Goal: Information Seeking & Learning: Find specific fact

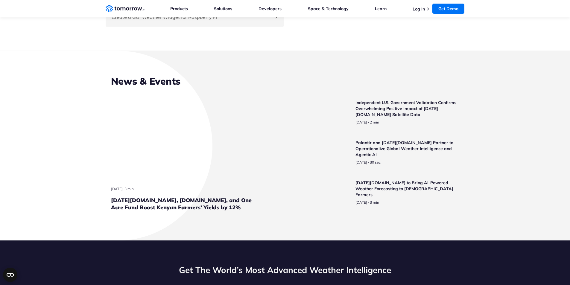
scroll to position [1364, 0]
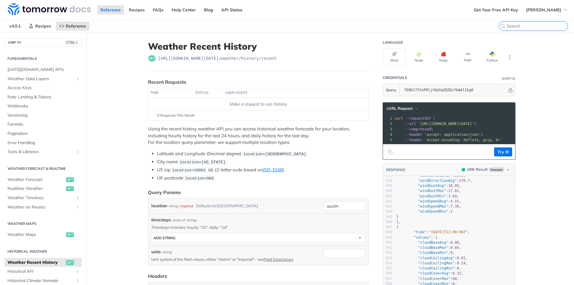
click at [525, 25] on input "CTRL-K" at bounding box center [537, 25] width 61 height 5
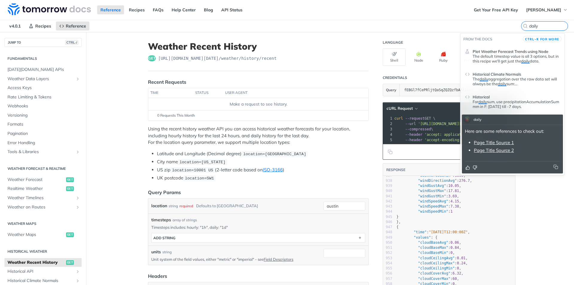
click at [536, 79] on p "The daily aggregation over the raw data set will always be the daily sum: preci…" at bounding box center [516, 82] width 87 height 10
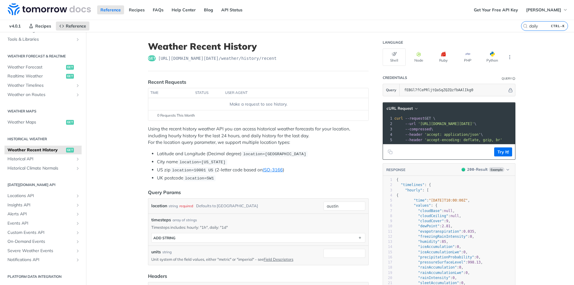
click at [512, 90] on div "fEBGl7fCePRljtQaSqZQZQzfbAAlIkg0" at bounding box center [458, 90] width 114 height 12
click at [510, 91] on icon "Hide" at bounding box center [510, 90] width 4 height 4
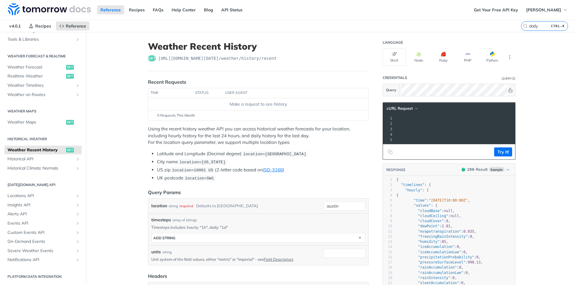
scroll to position [0, 139]
drag, startPoint x: 437, startPoint y: 125, endPoint x: 505, endPoint y: 123, distance: 68.2
click at [339, 123] on span "'https://api.tomorrow.io/v4/weather/history/recent?location=austin&apikey=fEBGl…" at bounding box center [311, 124] width 56 height 4
copy span "fEBGl7fCePRljtQaSqZQZQzfbAAlIkg0"
click at [339, 125] on span "'https://api.tomorrow.io/v4/weather/history/recent?location=austin&apikey=fEBGl…" at bounding box center [311, 124] width 56 height 4
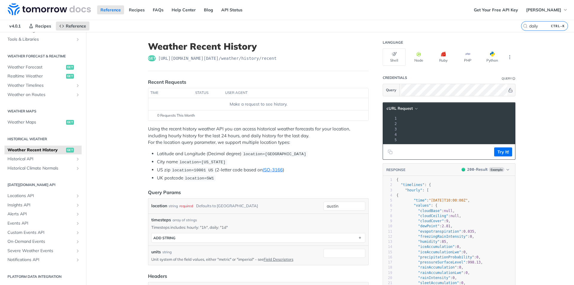
drag, startPoint x: 436, startPoint y: 123, endPoint x: 506, endPoint y: 122, distance: 69.4
click at [339, 122] on span "'https://api.tomorrow.io/v4/weather/history/recent?location=austin&apikey=fEBGl…" at bounding box center [311, 124] width 56 height 4
copy span "fEBGl7fCePRljtQaSqZQZQzfbAAlIkg0"
click at [339, 123] on span "'https://api.tomorrow.io/v4/weather/history/recent?location=austin&apikey=fEBGl…" at bounding box center [311, 124] width 56 height 4
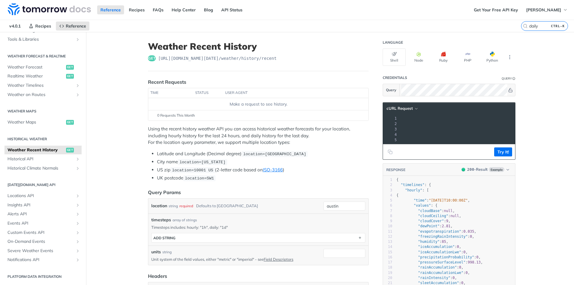
copy span "fEBGl7fCePRljtQaSqZQZQzfbAAlIkg0"
click at [339, 123] on span "'https://api.tomorrow.io/v4/weather/history/recent?location=austin&apikey=fEBGl…" at bounding box center [311, 124] width 56 height 4
copy span "fEBGl7fCePRljtQaSqZQZQzfbAAlIkg0"
click at [533, 28] on input "daily" at bounding box center [537, 25] width 61 height 5
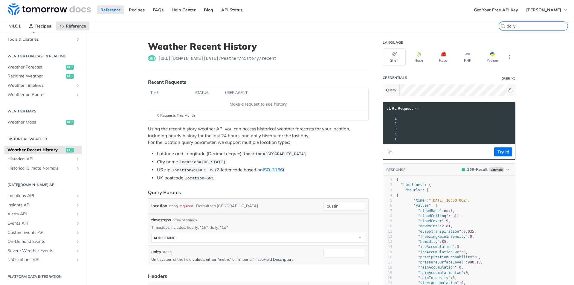
drag, startPoint x: 500, startPoint y: 27, endPoint x: 480, endPoint y: 27, distance: 20.6
click at [480, 27] on div "v4.0.1 Recipes Reference Weather Recent History daily" at bounding box center [287, 26] width 574 height 12
type input "c"
click at [538, 27] on input "weatherCode" at bounding box center [537, 25] width 61 height 5
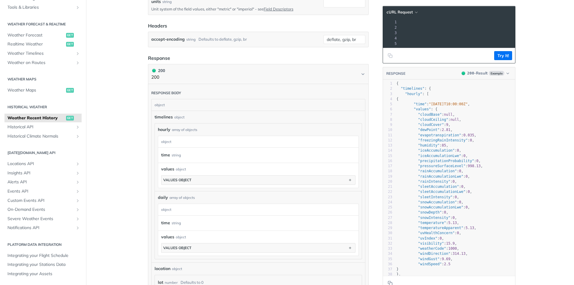
scroll to position [0, 0]
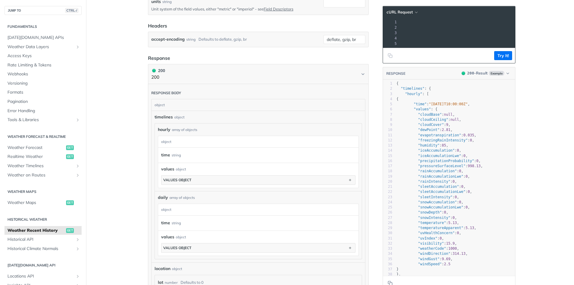
type input "weatherCode"
click at [126, 192] on main "JUMP TO CTRL-/ Fundamentals Tomorrow.io APIs Weather Data Layers Core Probabili…" at bounding box center [287, 105] width 574 height 646
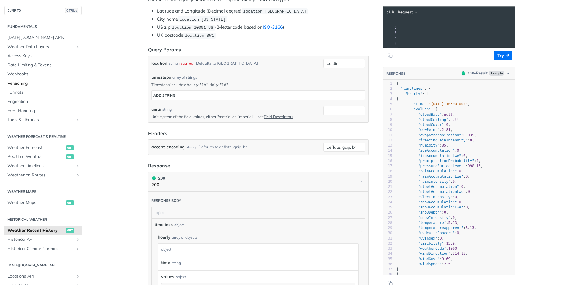
scroll to position [71, 0]
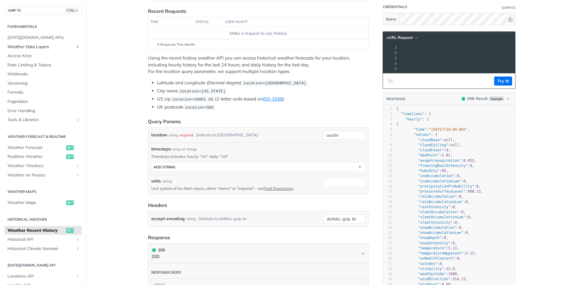
click at [38, 46] on span "Weather Data Layers" at bounding box center [40, 47] width 66 height 6
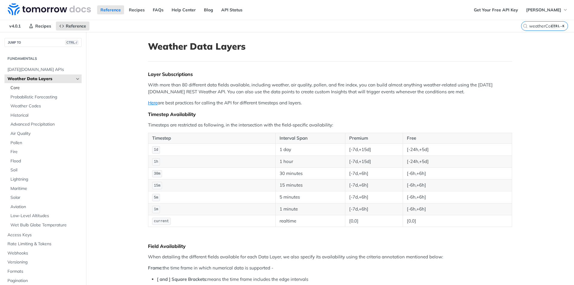
click at [19, 87] on span "Core" at bounding box center [45, 88] width 70 height 6
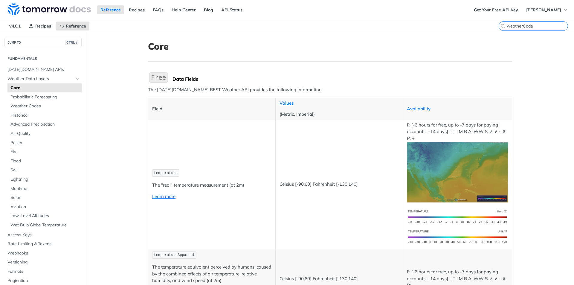
click at [537, 26] on input "weatherCode" at bounding box center [537, 25] width 61 height 5
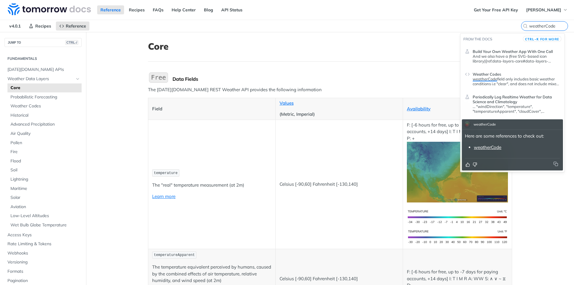
click at [515, 82] on p "weatherCode field only includes basic weather conditions i.e "clear", and does …" at bounding box center [516, 82] width 87 height 10
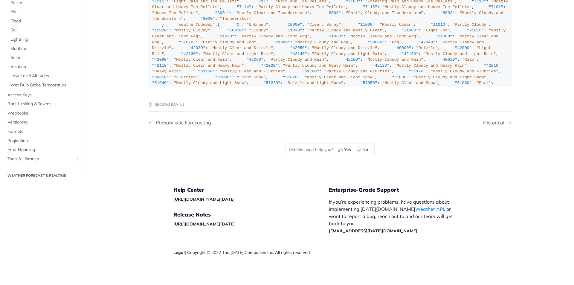
drag, startPoint x: 166, startPoint y: 248, endPoint x: 140, endPoint y: 98, distance: 152.2
copy div ""weatherCode" : { "0" : "Unknown" , "1000" : "Clear, Sunny" , "1100" : "Mostly …"
click at [452, 133] on div ""weatherCode" : { "0" : "Unknown" , "1000" : "Clear, Sunny" , "1100" : "Mostly …" at bounding box center [330, 89] width 356 height 509
